Goal: Information Seeking & Learning: Learn about a topic

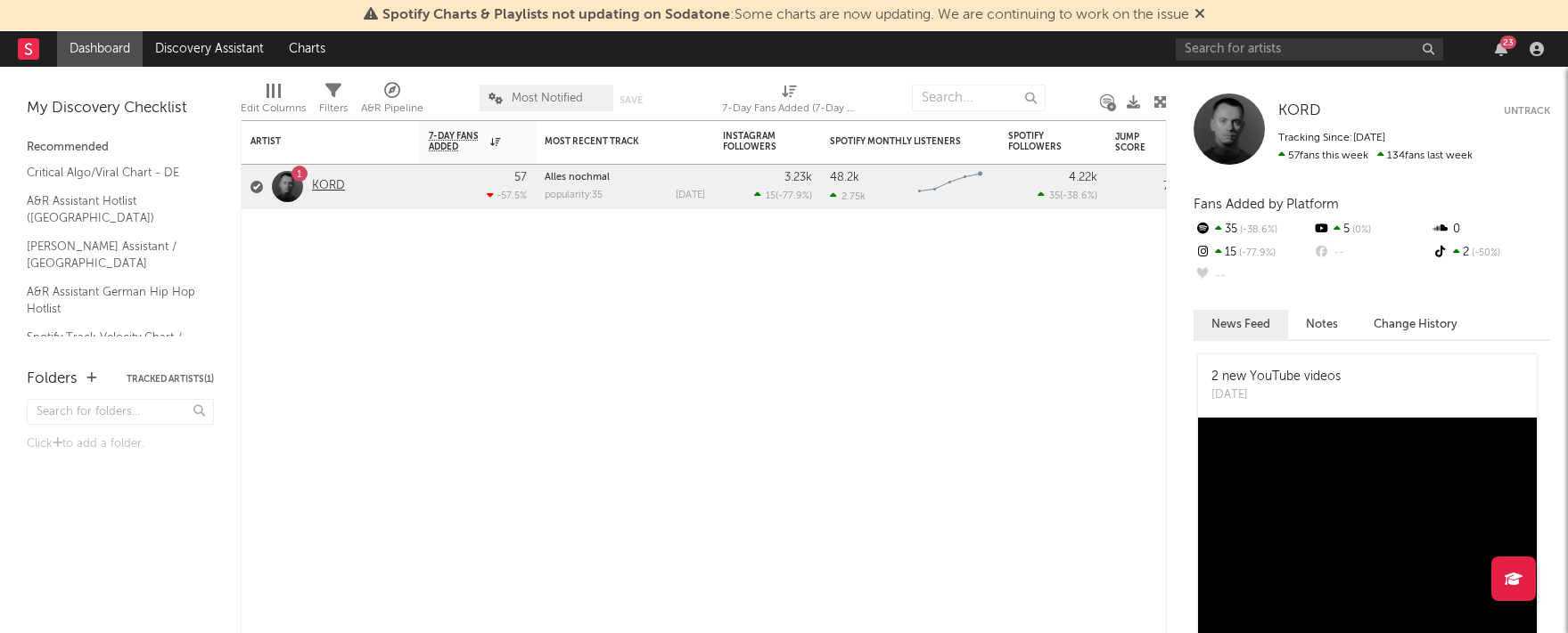
click at [315, 179] on link "KORD" at bounding box center [328, 187] width 33 height 15
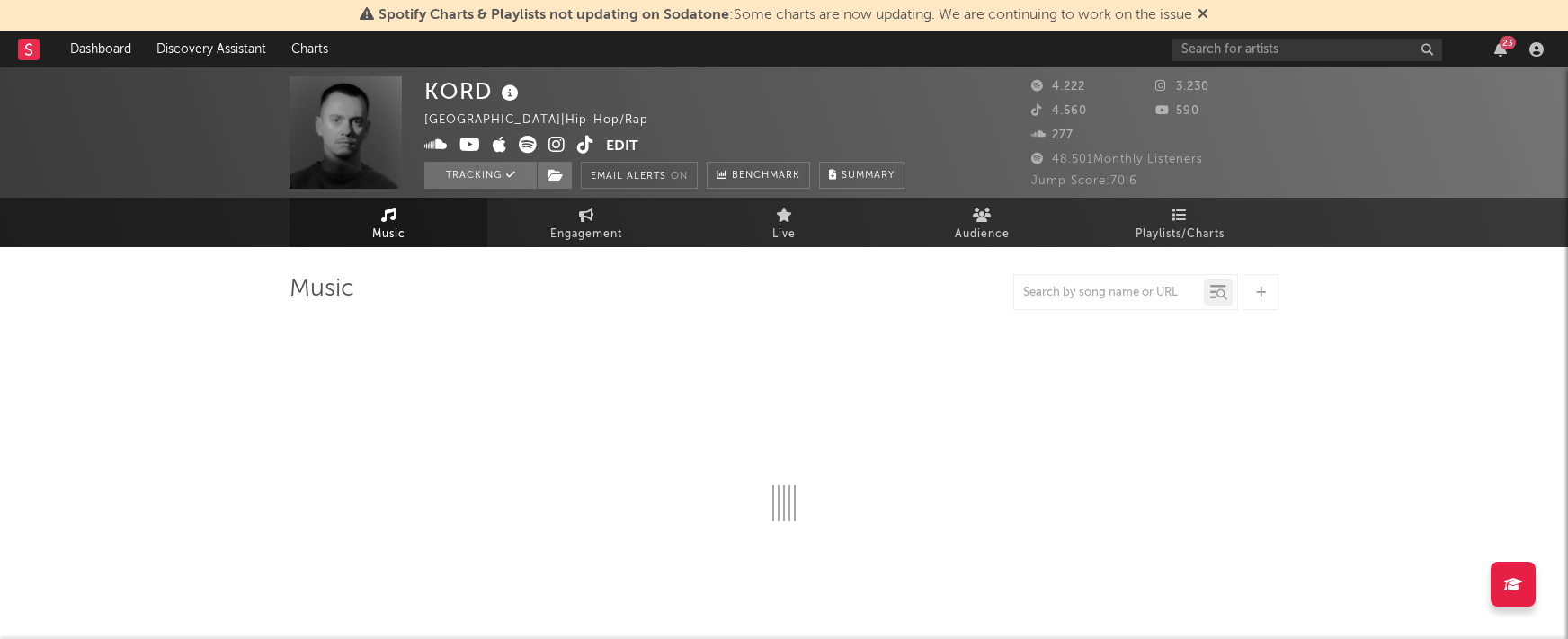
select select "6m"
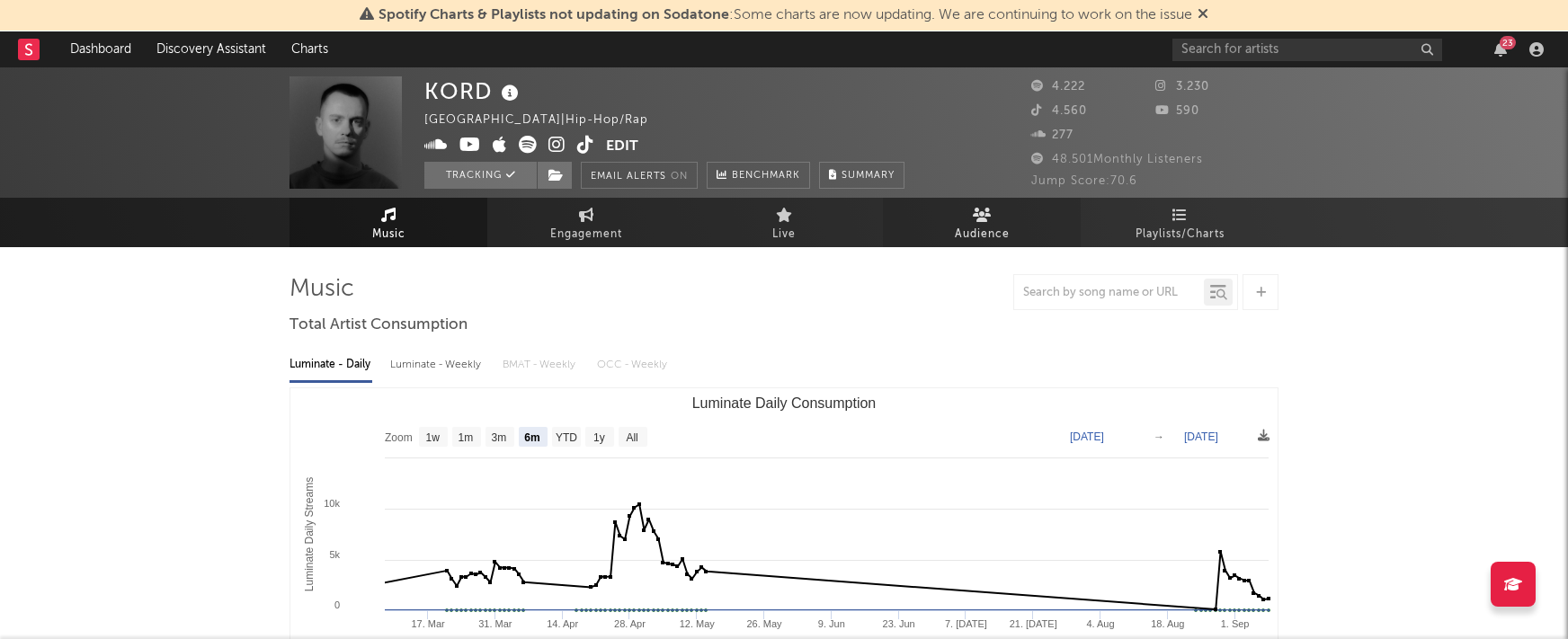
click at [997, 224] on span "Audience" at bounding box center [981, 234] width 55 height 21
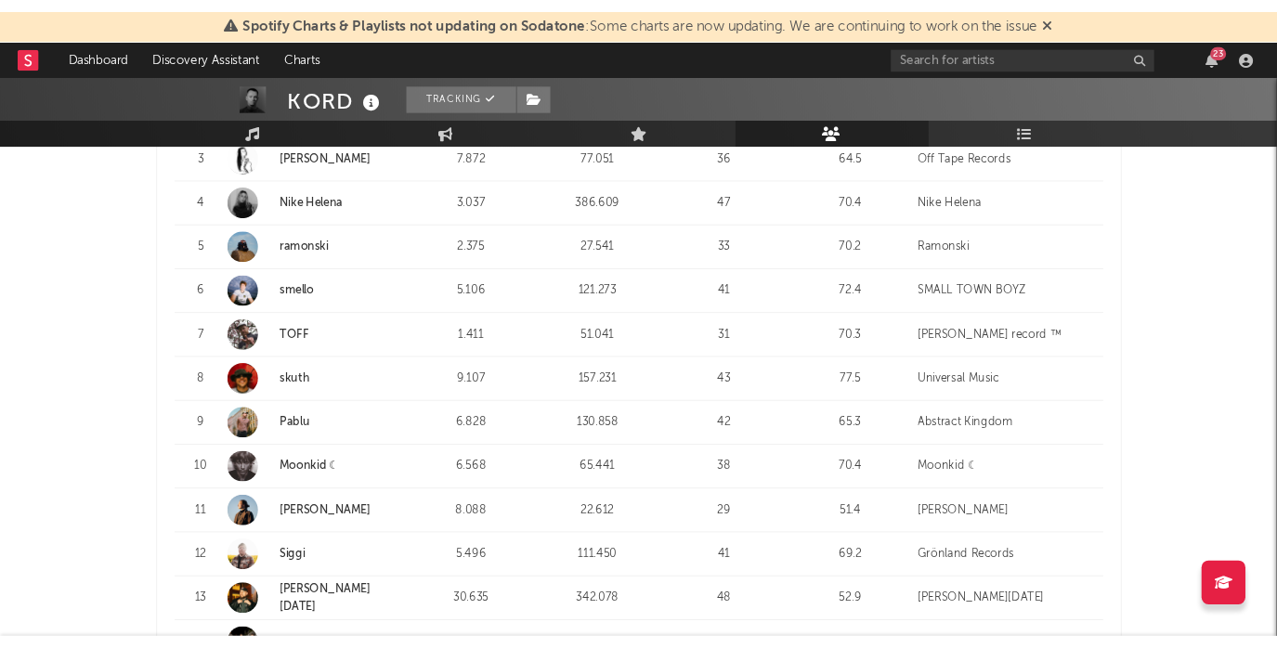
scroll to position [254, 0]
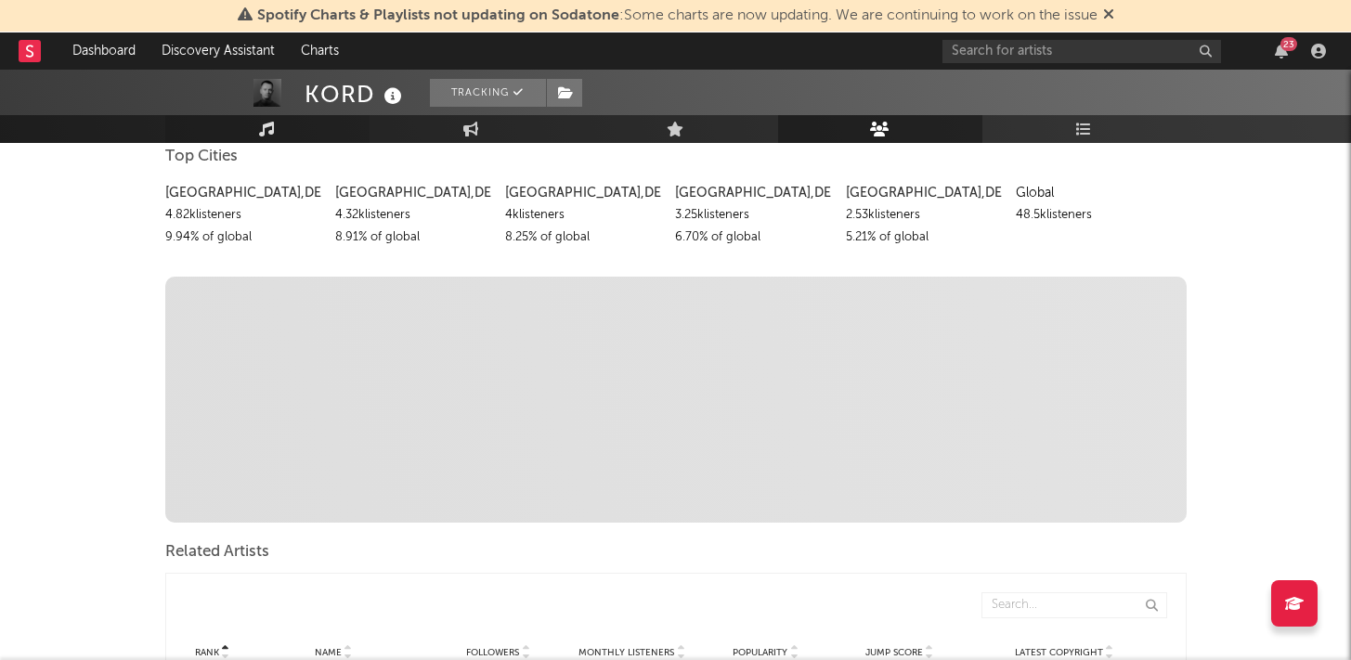
click at [280, 124] on link "Music" at bounding box center [267, 129] width 204 height 28
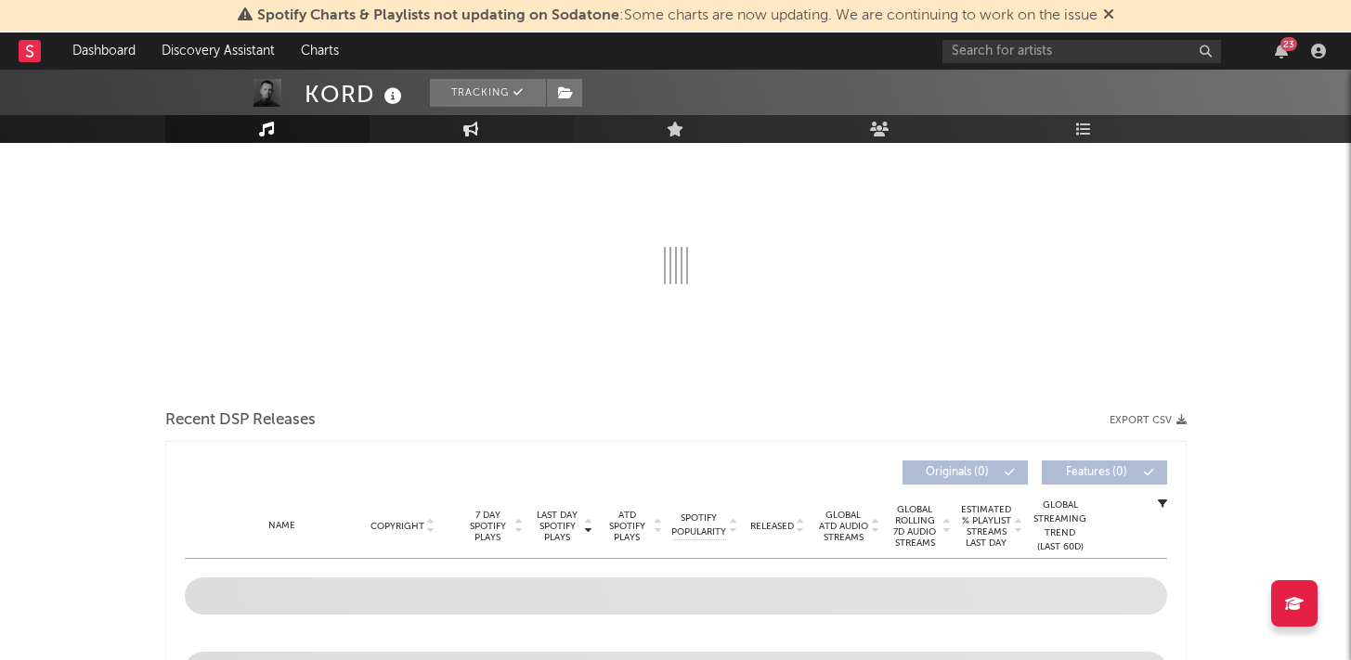
click at [493, 133] on link "Engagement" at bounding box center [472, 129] width 204 height 28
select select "1w"
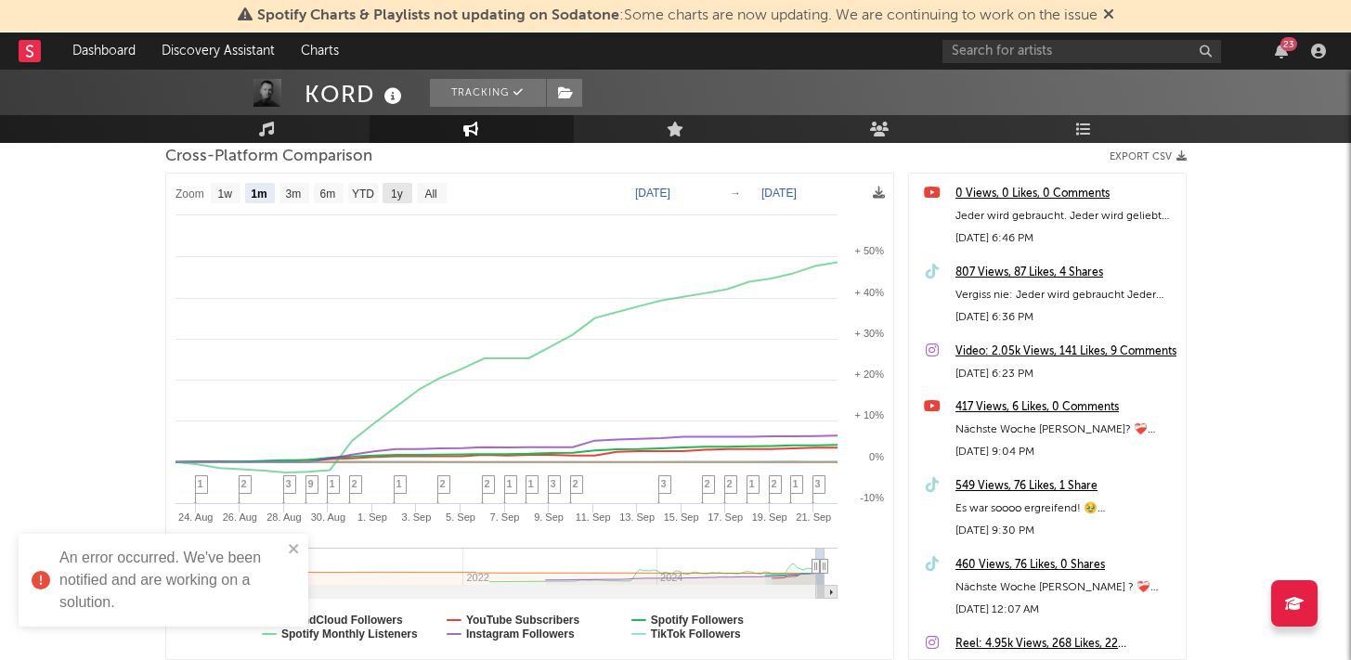
click at [395, 192] on text "1y" at bounding box center [397, 194] width 12 height 13
select select "1y"
type input "[DATE]"
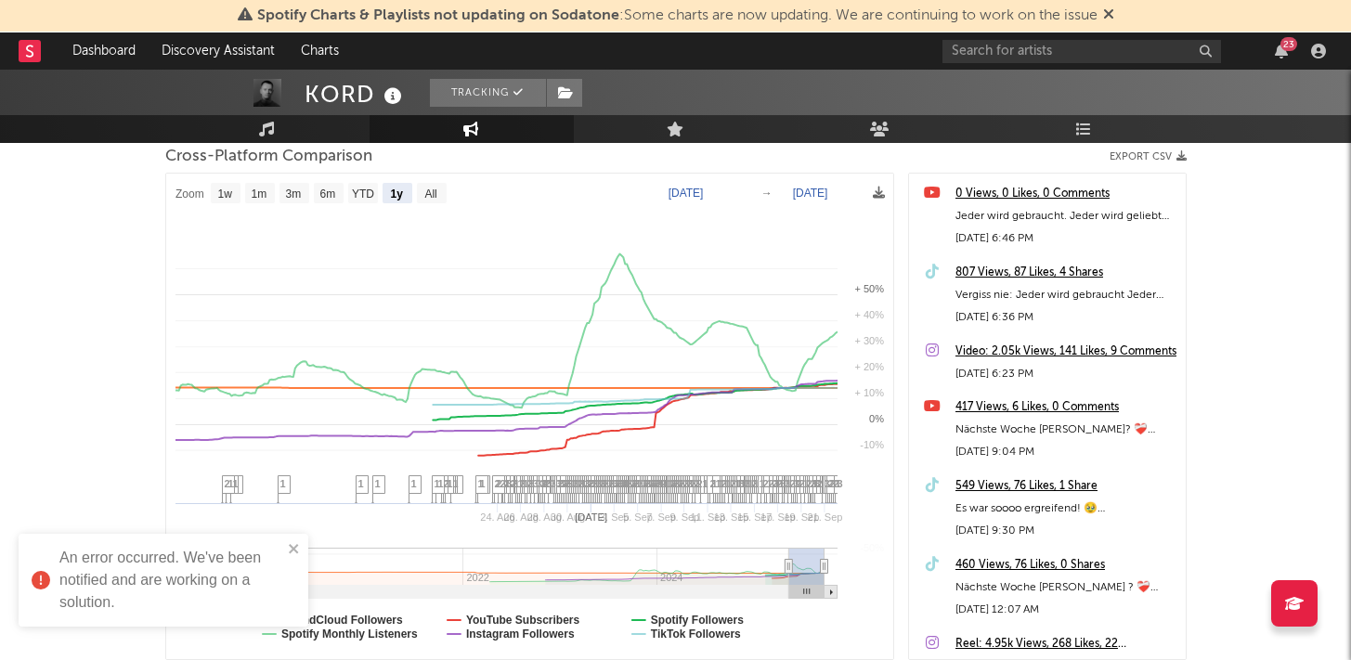
select select "1y"
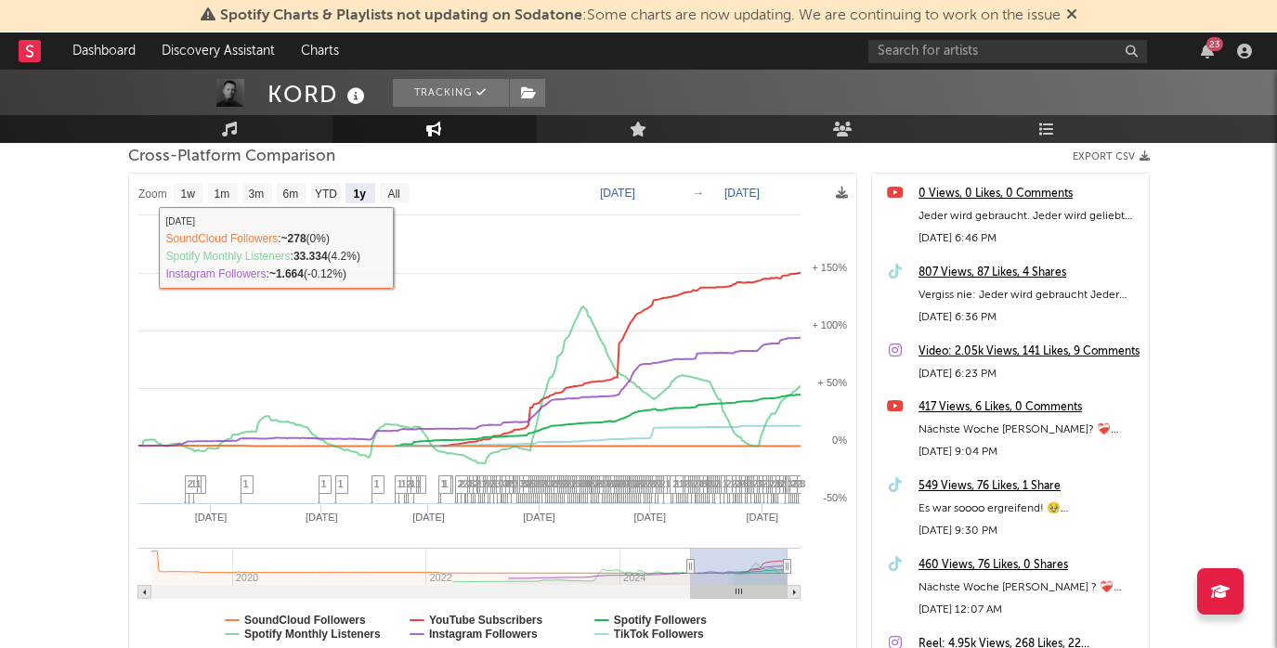
click at [88, 241] on div "KORD Tracking [GEOGRAPHIC_DATA] | Hip-Hop/Rap Edit Tracking Email Alerts On Ben…" at bounding box center [638, 302] width 1277 height 975
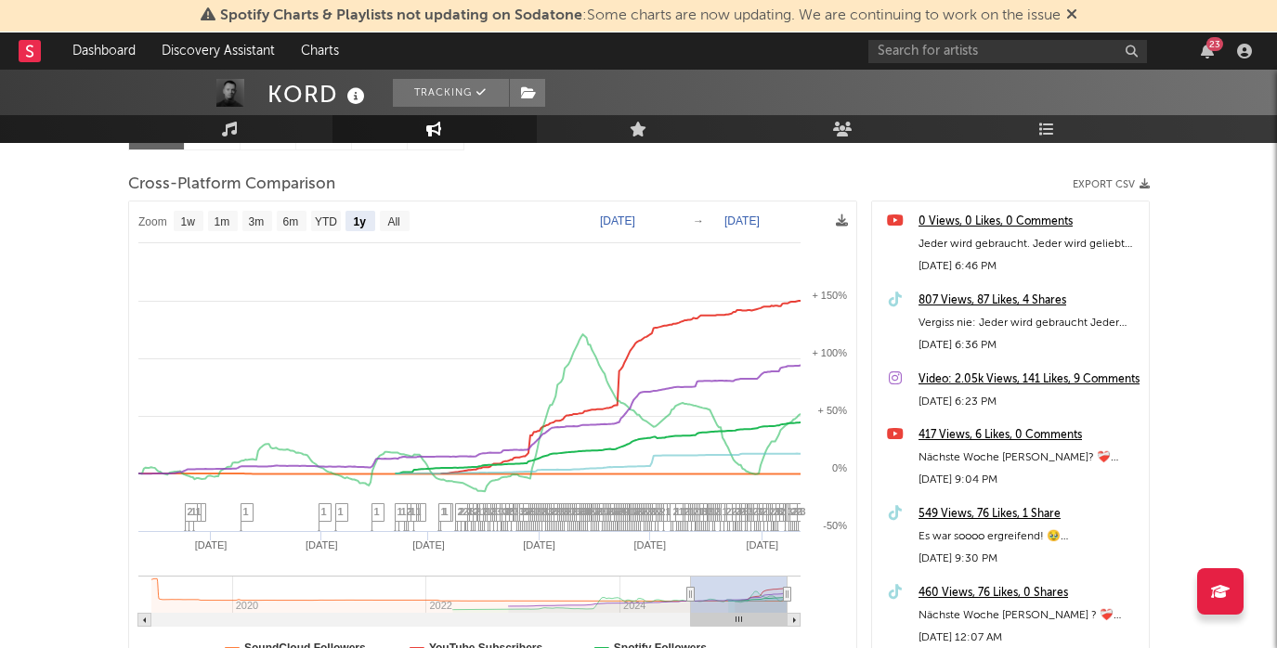
scroll to position [228, 0]
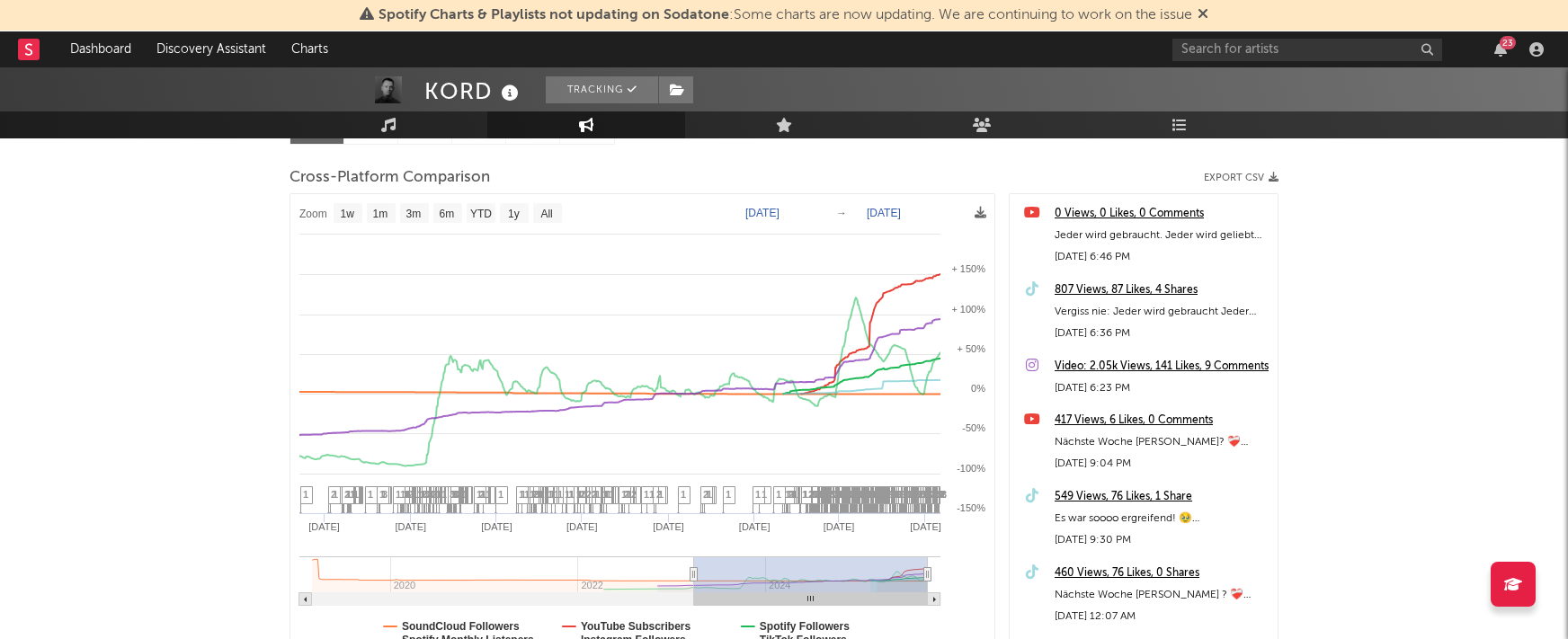
type input "[DATE]"
select select "1w"
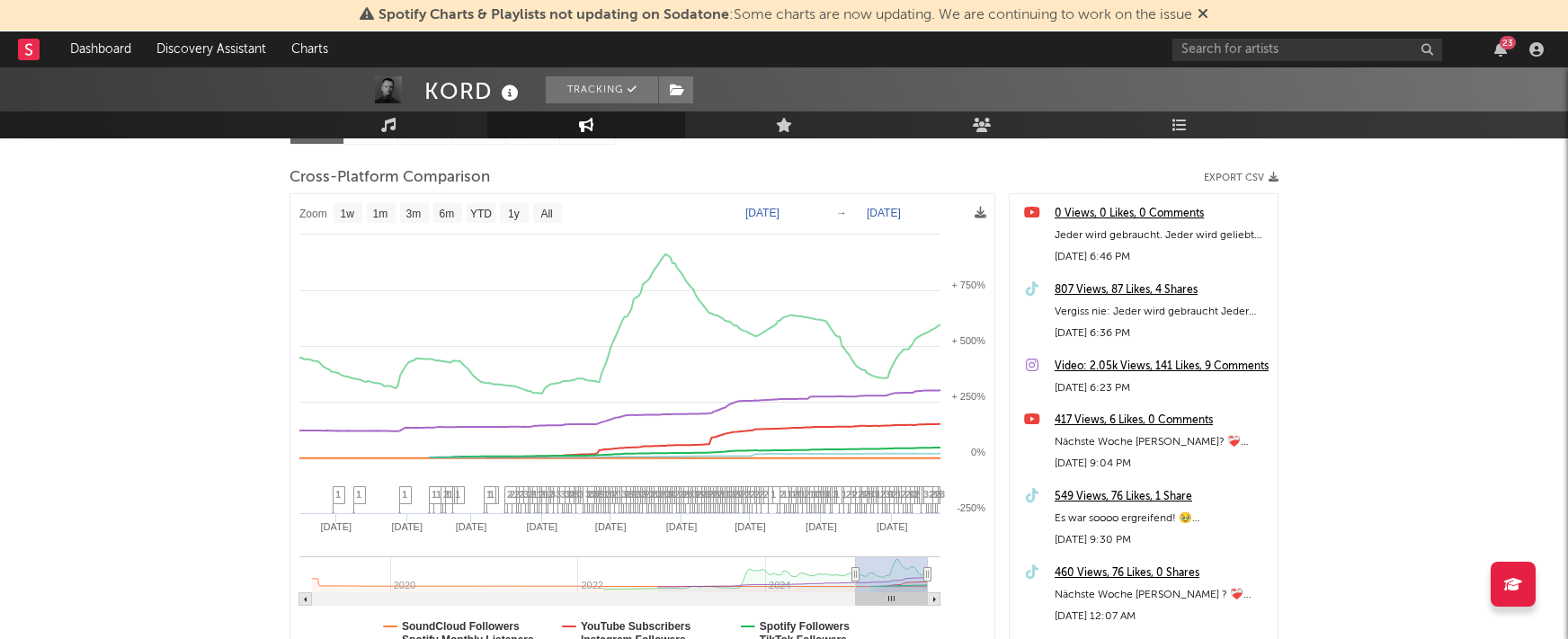
type input "[DATE]"
drag, startPoint x: 696, startPoint y: 569, endPoint x: 856, endPoint y: 549, distance: 161.2
click at [856, 549] on icon "Created with Highcharts 10.3.3 Jan '[DATE] Mar '[DATE] Sep '[DATE] Apr '[DATE] …" at bounding box center [642, 430] width 704 height 471
select select "1w"
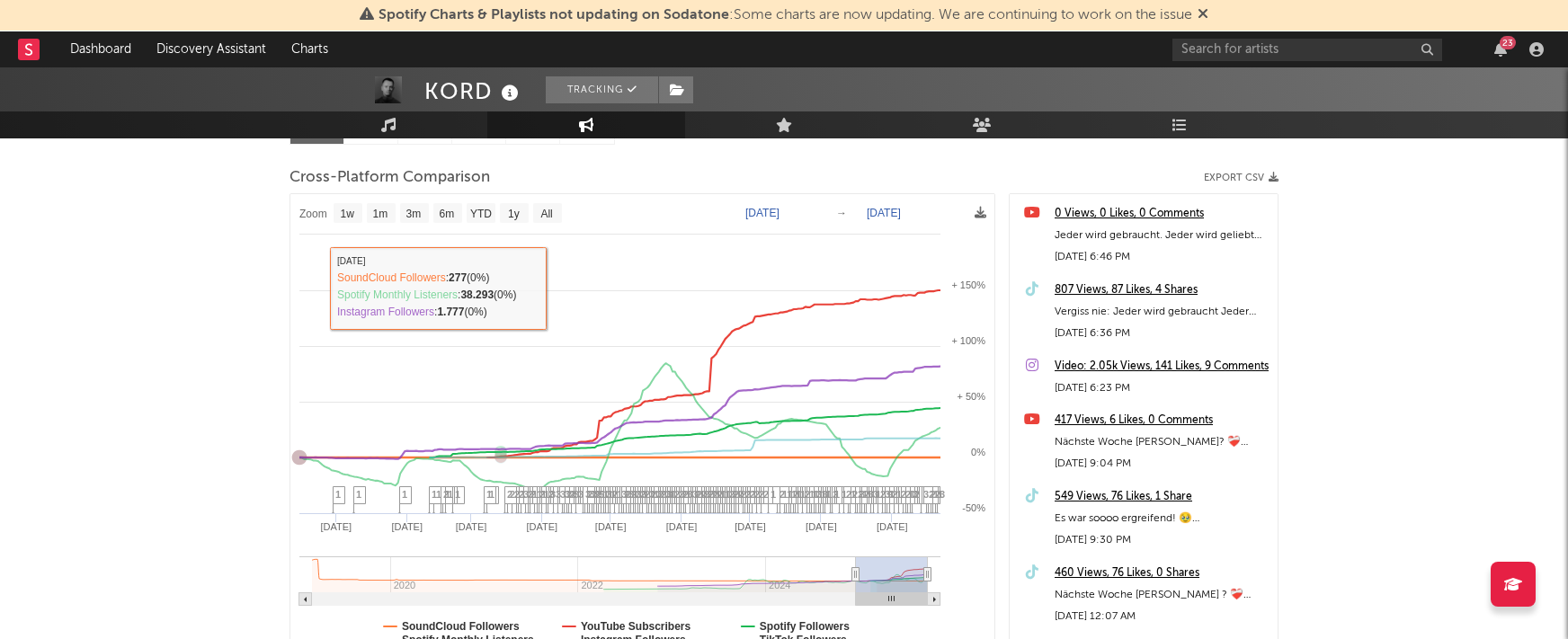
click at [147, 290] on div "KORD Tracking [GEOGRAPHIC_DATA] | Hip-Hop/Rap Edit Tracking Email Alerts On Ben…" at bounding box center [784, 319] width 1568 height 944
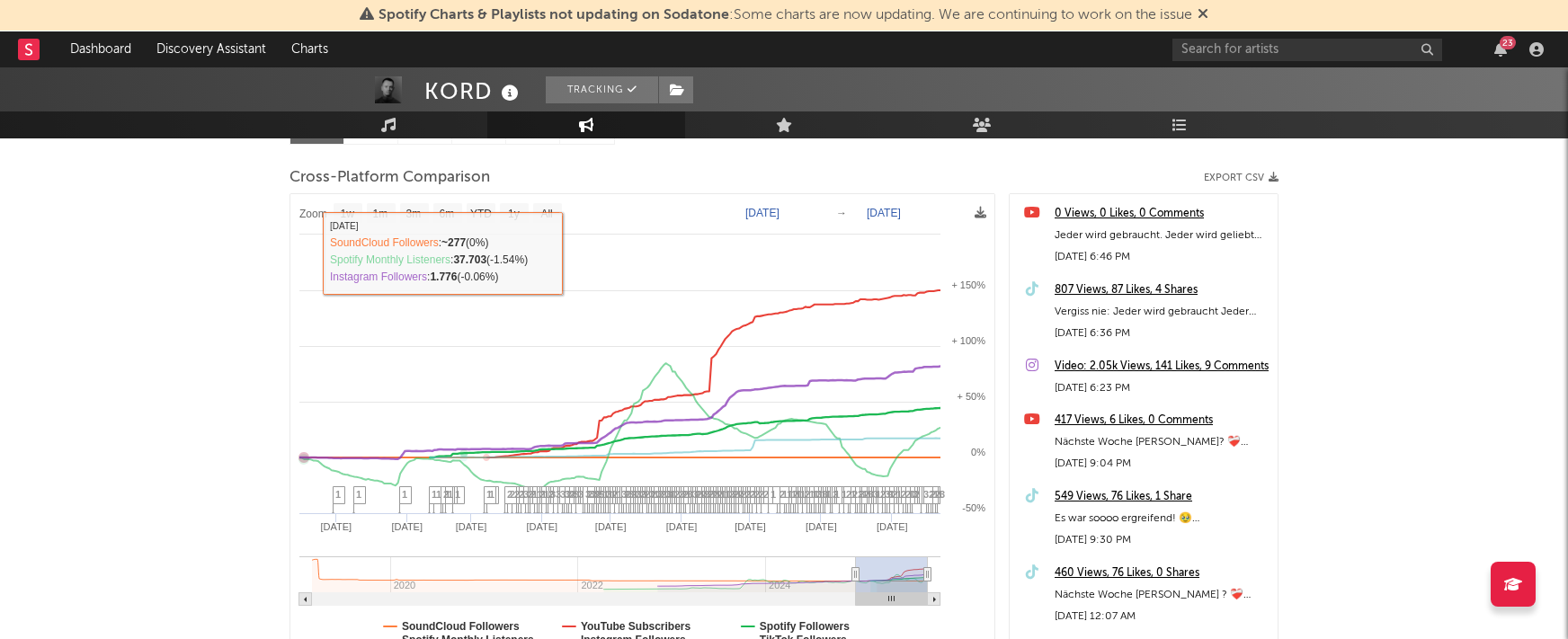
click at [204, 268] on div "KORD Tracking [GEOGRAPHIC_DATA] | Hip-Hop/Rap Edit Tracking Email Alerts On Ben…" at bounding box center [784, 319] width 1568 height 944
